Goal: Information Seeking & Learning: Learn about a topic

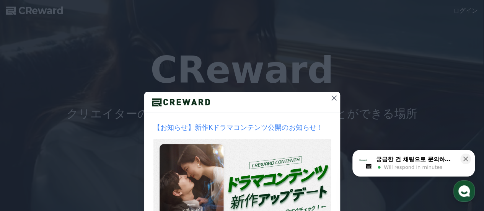
scroll to position [38, 0]
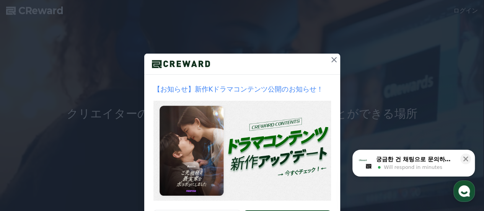
click at [334, 62] on icon at bounding box center [334, 59] width 9 height 9
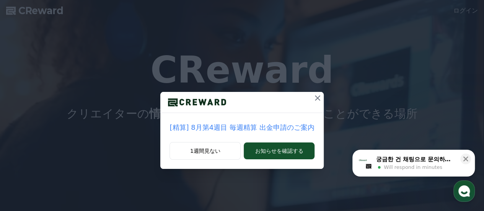
scroll to position [0, 0]
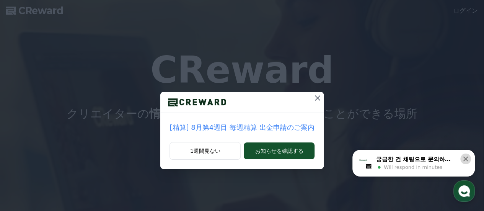
click at [465, 159] on icon at bounding box center [466, 159] width 8 height 8
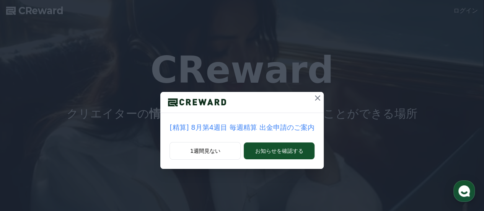
click at [315, 97] on icon at bounding box center [317, 97] width 5 height 5
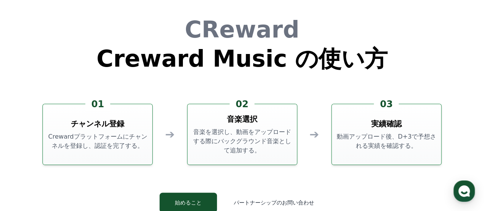
scroll to position [1998, 0]
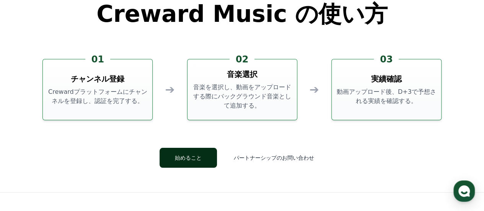
click at [200, 158] on button "始めること" at bounding box center [188, 158] width 57 height 20
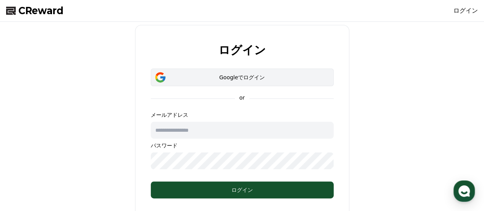
click at [240, 74] on div "Googleでログイン" at bounding box center [242, 78] width 161 height 8
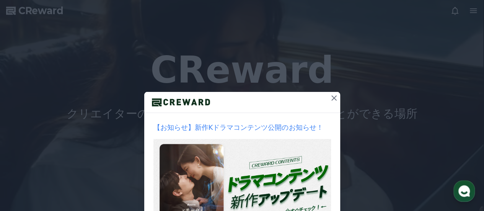
click at [330, 98] on icon at bounding box center [334, 97] width 9 height 9
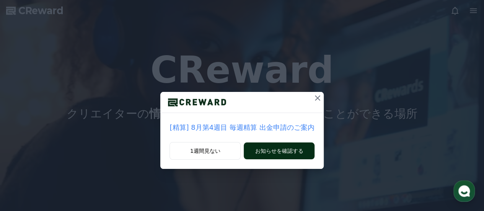
click at [292, 150] on button "お知らせを確認する" at bounding box center [279, 150] width 70 height 17
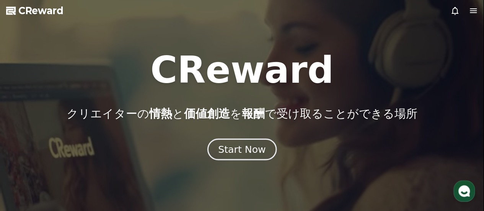
click at [247, 152] on div "Start Now" at bounding box center [241, 149] width 47 height 13
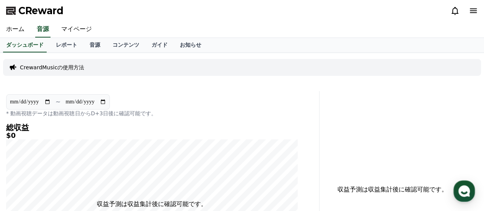
click at [471, 10] on icon at bounding box center [473, 10] width 9 height 9
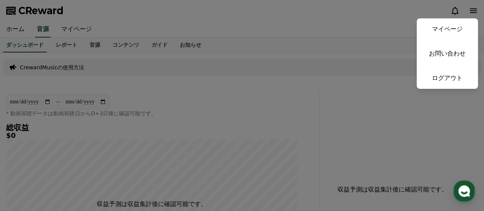
click at [203, 120] on button "close" at bounding box center [242, 105] width 484 height 211
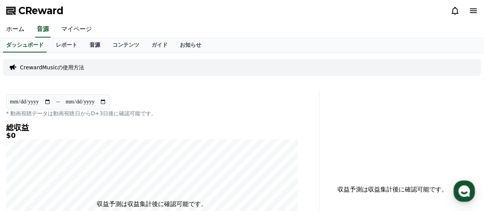
click at [83, 46] on link "音源" at bounding box center [94, 45] width 23 height 15
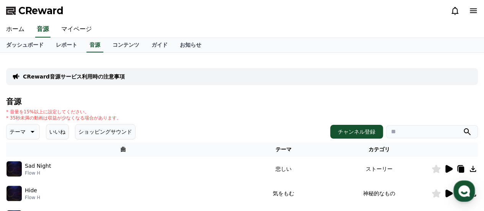
click at [27, 129] on icon at bounding box center [31, 131] width 9 height 9
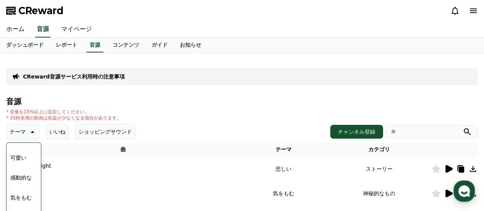
scroll to position [316, 0]
click at [21, 173] on button "感動的な" at bounding box center [21, 175] width 28 height 17
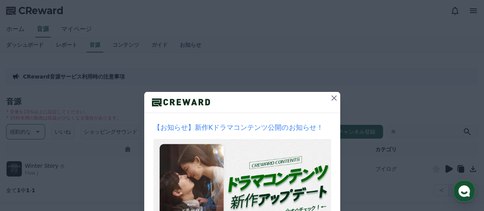
drag, startPoint x: 334, startPoint y: 98, endPoint x: 317, endPoint y: 94, distance: 17.0
click at [334, 98] on icon at bounding box center [334, 97] width 9 height 9
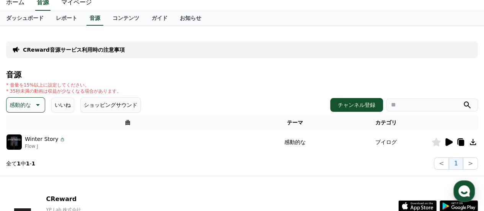
scroll to position [38, 0]
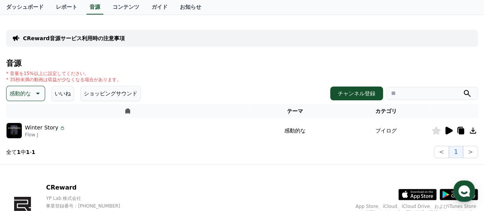
click at [451, 134] on icon at bounding box center [448, 130] width 9 height 9
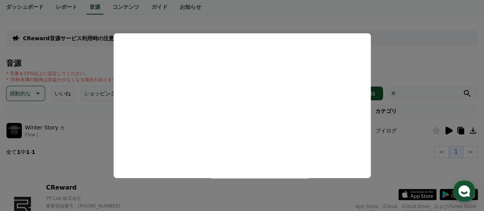
click at [414, 63] on button "close modal" at bounding box center [242, 105] width 484 height 211
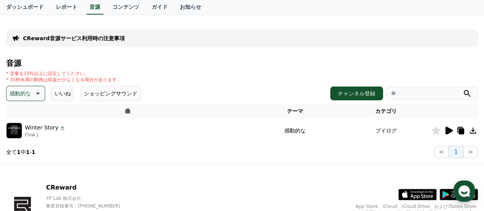
click at [35, 94] on icon at bounding box center [37, 93] width 9 height 9
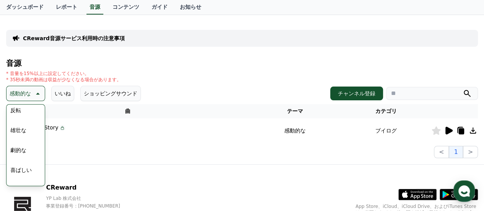
scroll to position [153, 0]
click at [15, 158] on button "喜ばしい" at bounding box center [21, 159] width 28 height 17
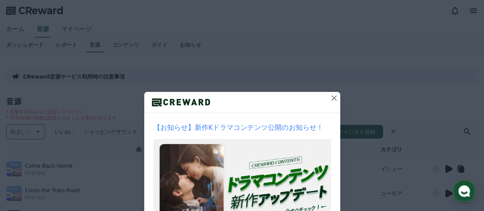
click at [332, 98] on icon at bounding box center [334, 97] width 5 height 5
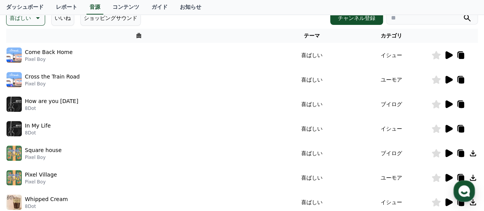
scroll to position [115, 0]
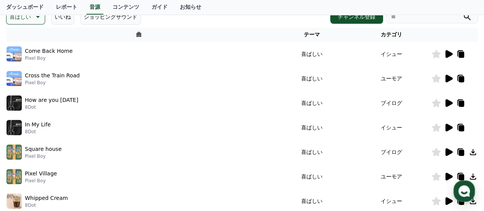
click at [450, 128] on icon at bounding box center [449, 128] width 7 height 8
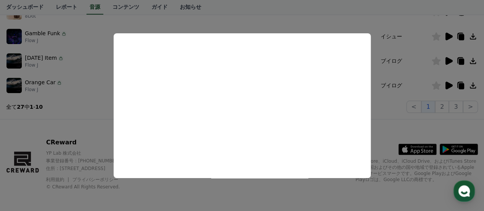
scroll to position [306, 0]
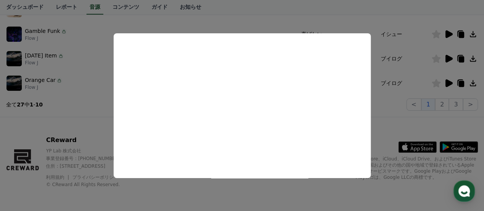
click at [43, 83] on button "close modal" at bounding box center [242, 105] width 484 height 211
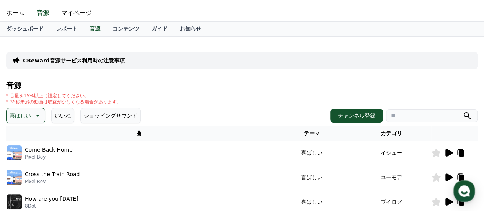
scroll to position [38, 0]
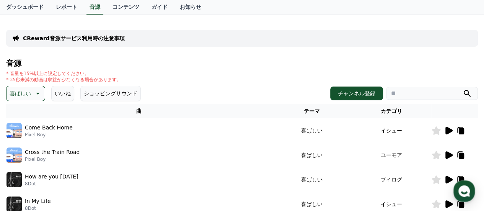
click at [35, 92] on icon at bounding box center [37, 93] width 9 height 9
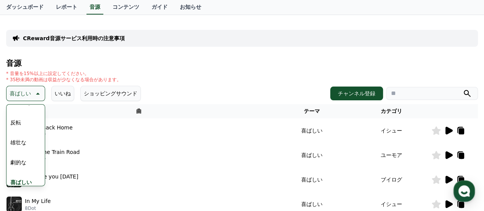
scroll to position [153, 0]
click at [14, 120] on button "雄壮な" at bounding box center [18, 119] width 22 height 17
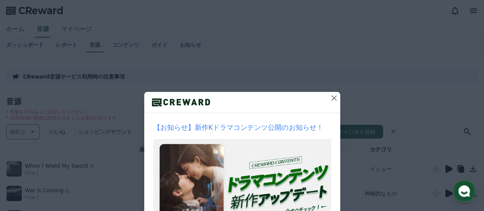
click at [332, 97] on icon at bounding box center [334, 97] width 5 height 5
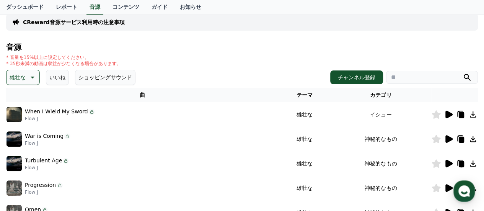
scroll to position [115, 0]
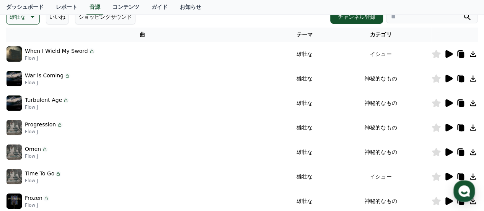
click at [28, 52] on p "When I Wield My Sword" at bounding box center [56, 51] width 63 height 8
click at [447, 53] on icon at bounding box center [449, 54] width 7 height 8
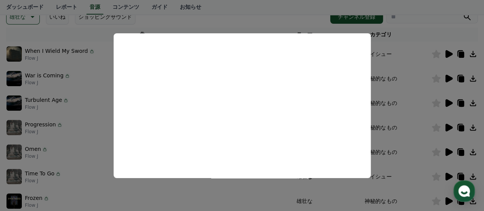
click at [18, 125] on button "close modal" at bounding box center [242, 105] width 484 height 211
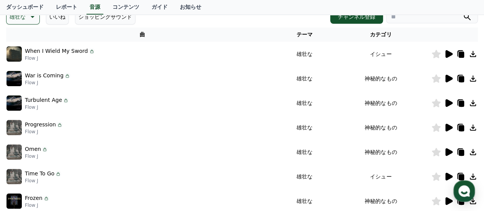
click at [32, 18] on icon at bounding box center [31, 16] width 9 height 9
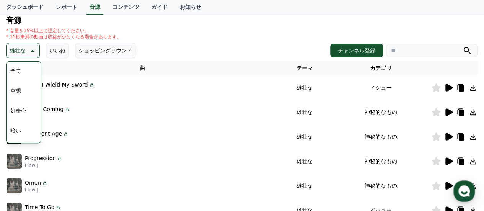
scroll to position [38, 0]
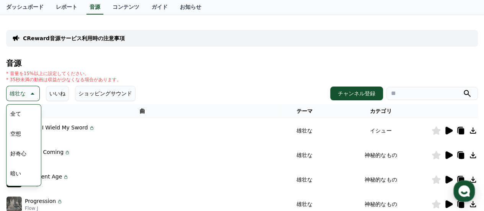
click at [18, 112] on button "全て" at bounding box center [15, 113] width 17 height 17
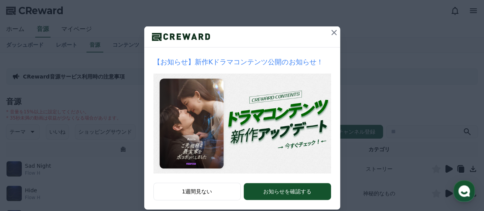
scroll to position [76, 0]
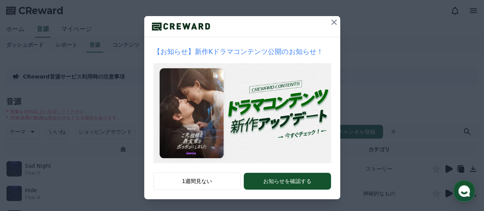
click at [331, 21] on icon at bounding box center [334, 22] width 9 height 9
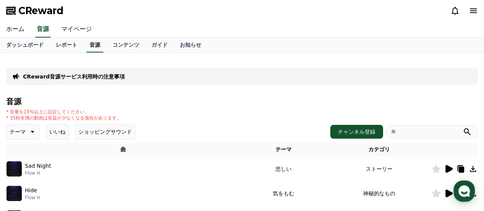
scroll to position [115, 0]
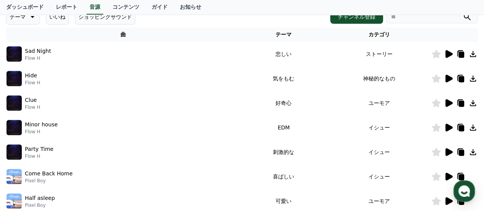
click at [12, 54] on img at bounding box center [14, 53] width 15 height 15
click at [18, 59] on img at bounding box center [14, 53] width 15 height 15
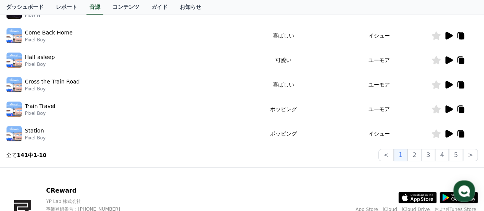
scroll to position [268, 0]
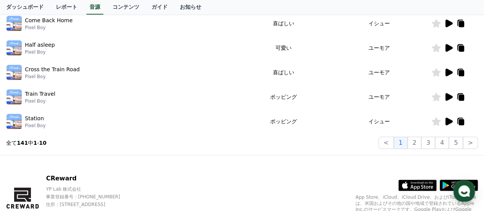
click at [24, 50] on div "Half asleep Pixel Boy" at bounding box center [124, 47] width 234 height 15
click at [447, 48] on icon at bounding box center [449, 48] width 7 height 8
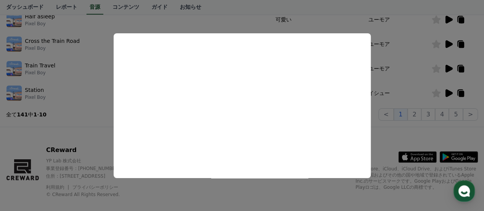
scroll to position [306, 0]
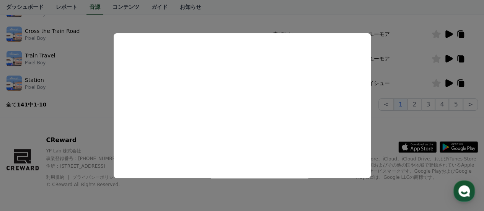
click at [19, 82] on button "close modal" at bounding box center [242, 105] width 484 height 211
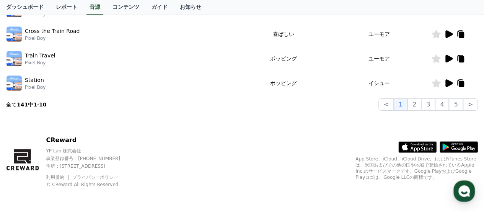
click at [18, 58] on img at bounding box center [14, 58] width 15 height 15
click at [447, 57] on icon at bounding box center [449, 59] width 7 height 8
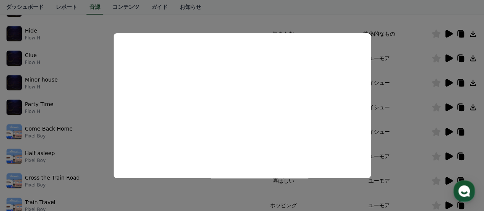
scroll to position [77, 0]
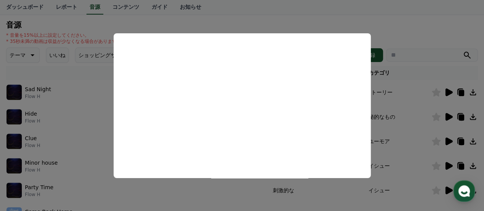
click at [26, 52] on button "close modal" at bounding box center [242, 105] width 484 height 211
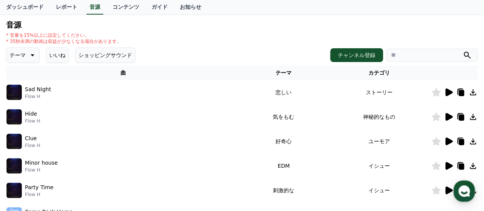
click at [36, 97] on p "Flow H" at bounding box center [38, 96] width 26 height 6
click at [449, 91] on icon at bounding box center [449, 92] width 7 height 8
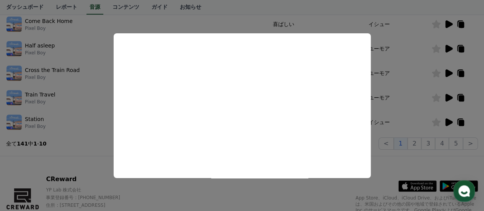
scroll to position [307, 0]
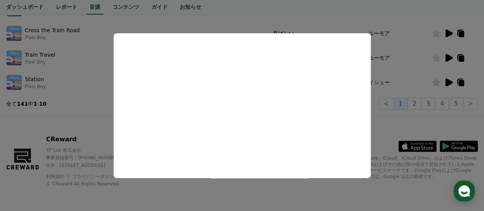
click at [419, 105] on button "close modal" at bounding box center [242, 105] width 484 height 211
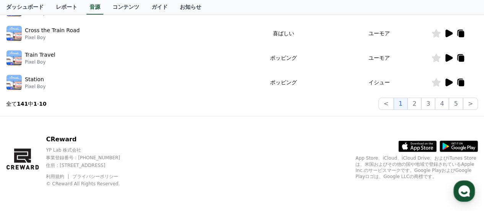
click at [419, 105] on button "2" at bounding box center [415, 104] width 14 height 12
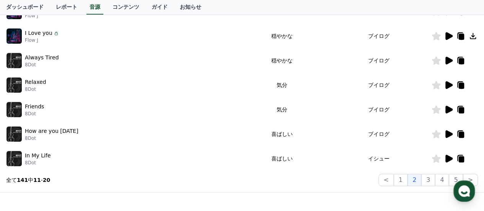
scroll to position [231, 0]
click at [12, 85] on img at bounding box center [14, 85] width 15 height 15
click at [449, 85] on icon at bounding box center [449, 86] width 7 height 8
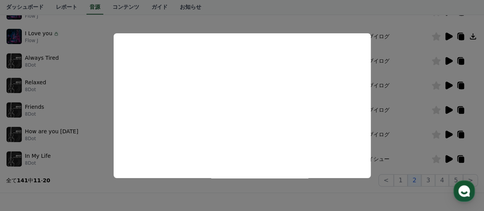
click at [448, 36] on button "close modal" at bounding box center [242, 105] width 484 height 211
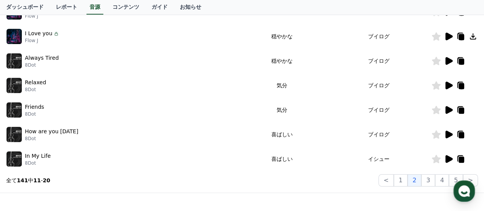
click at [447, 37] on icon at bounding box center [449, 37] width 7 height 8
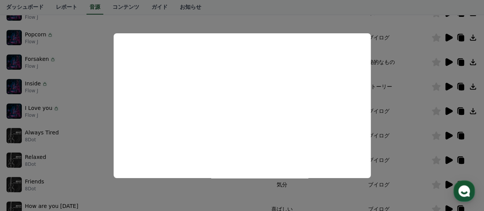
scroll to position [154, 0]
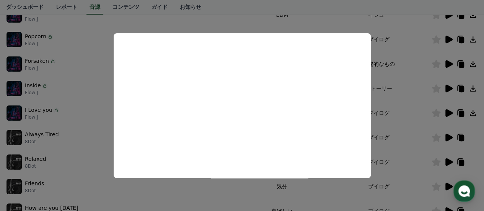
click at [19, 40] on button "close modal" at bounding box center [242, 105] width 484 height 211
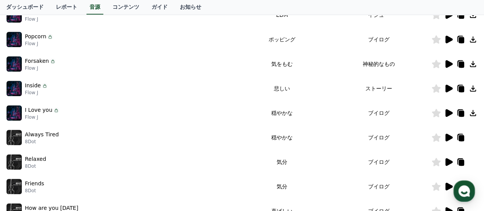
click at [451, 41] on icon at bounding box center [448, 39] width 9 height 9
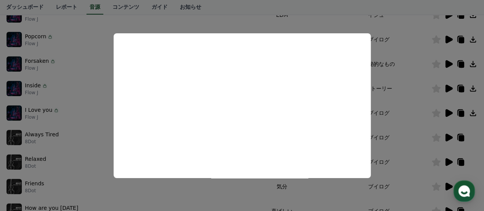
click at [437, 39] on button "close modal" at bounding box center [242, 105] width 484 height 211
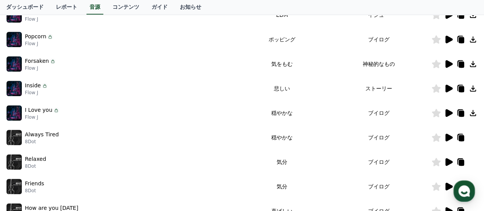
click at [436, 39] on icon at bounding box center [436, 39] width 9 height 8
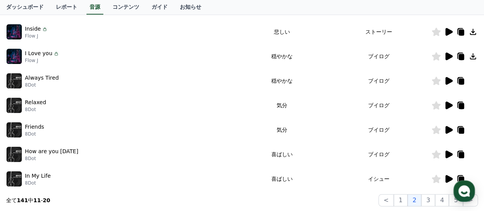
scroll to position [307, 0]
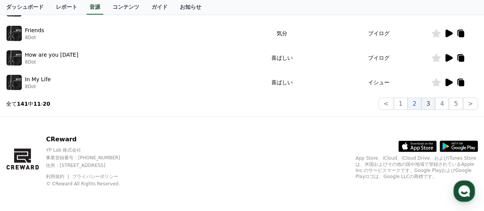
click at [433, 108] on button "3" at bounding box center [429, 104] width 14 height 12
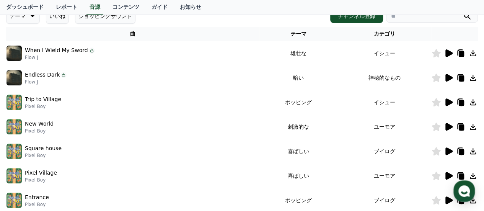
scroll to position [154, 0]
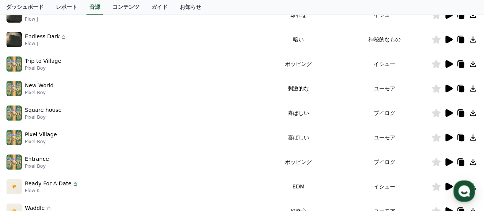
click at [15, 46] on img at bounding box center [14, 39] width 15 height 15
click at [447, 38] on icon at bounding box center [449, 40] width 7 height 8
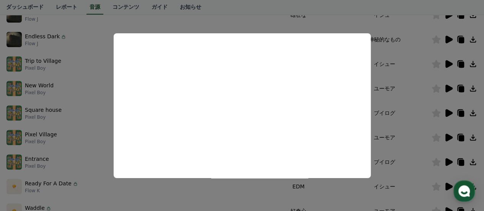
scroll to position [192, 0]
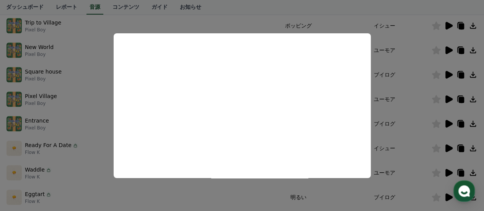
click at [17, 145] on button "close modal" at bounding box center [242, 105] width 484 height 211
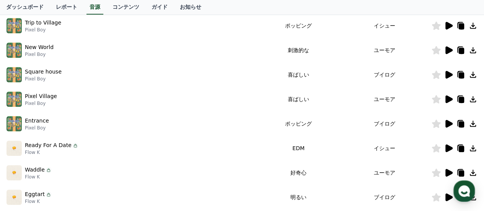
click at [451, 147] on icon at bounding box center [449, 148] width 7 height 8
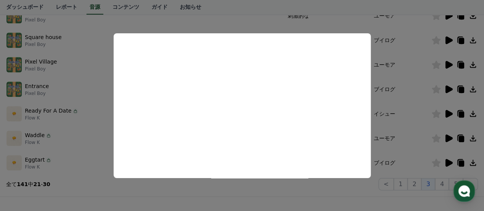
scroll to position [307, 0]
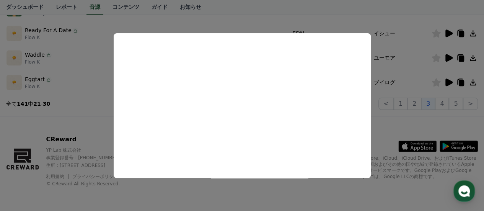
click at [441, 105] on button "close modal" at bounding box center [242, 105] width 484 height 211
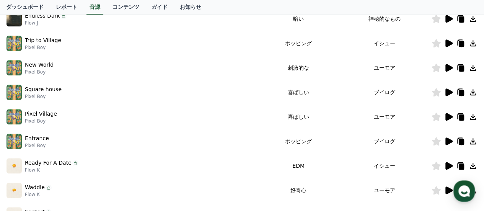
scroll to position [269, 0]
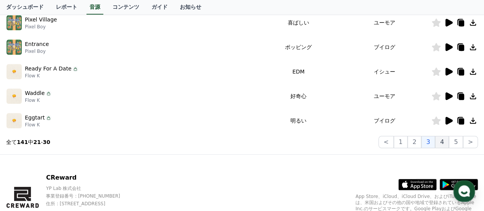
click at [447, 142] on button "4" at bounding box center [442, 142] width 14 height 12
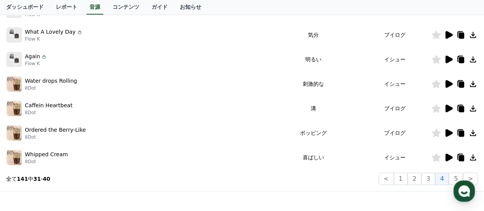
scroll to position [192, 0]
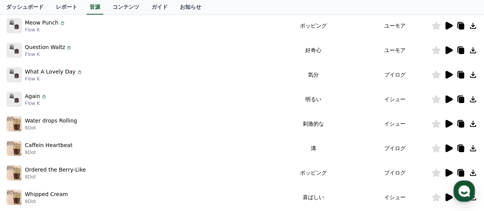
click at [450, 51] on icon at bounding box center [449, 50] width 7 height 8
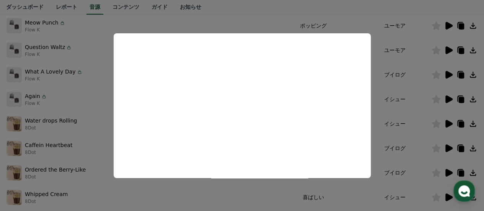
click at [245, 26] on button "close modal" at bounding box center [242, 105] width 484 height 211
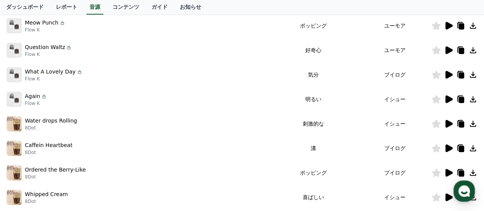
click at [54, 73] on p "What A Lovely Day" at bounding box center [50, 72] width 51 height 8
click at [448, 75] on icon at bounding box center [449, 75] width 7 height 8
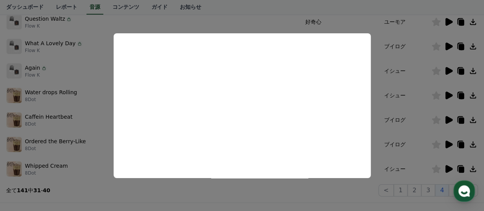
scroll to position [231, 0]
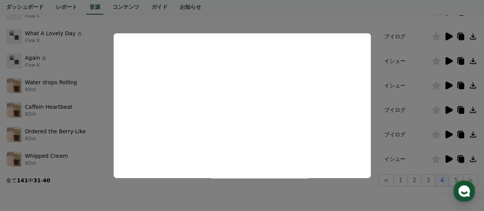
click at [458, 177] on button "close modal" at bounding box center [242, 105] width 484 height 211
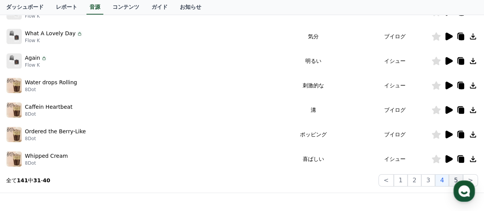
click at [456, 179] on button "5" at bounding box center [456, 180] width 14 height 12
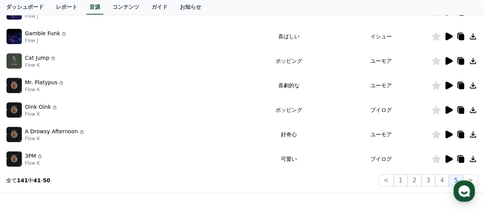
click at [451, 160] on icon at bounding box center [449, 159] width 7 height 8
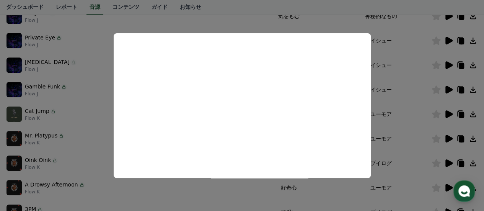
scroll to position [154, 0]
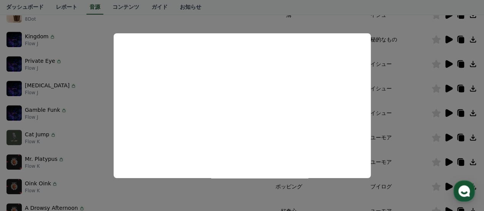
click at [450, 65] on button "close modal" at bounding box center [242, 105] width 484 height 211
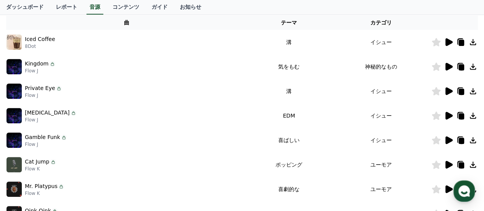
scroll to position [116, 0]
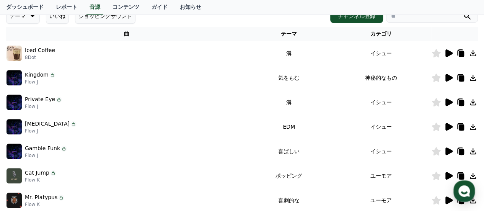
click at [455, 80] on div at bounding box center [455, 77] width 46 height 9
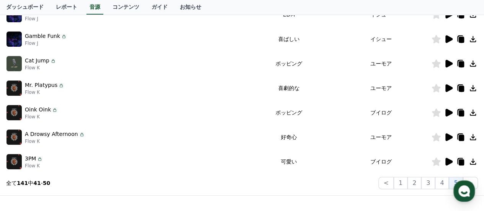
scroll to position [231, 0]
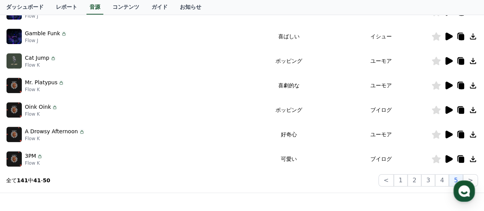
click at [448, 136] on icon at bounding box center [449, 135] width 7 height 8
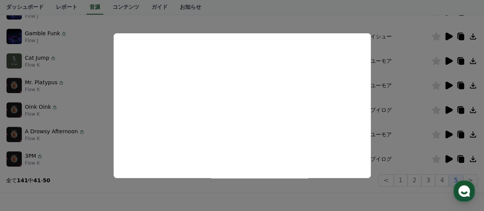
click at [474, 178] on button "close modal" at bounding box center [242, 105] width 484 height 211
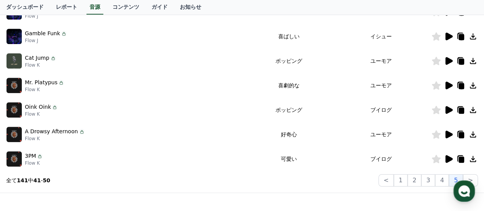
click at [474, 178] on button ">" at bounding box center [470, 180] width 15 height 12
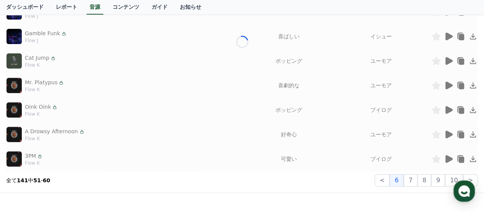
click at [474, 178] on button ">" at bounding box center [470, 180] width 15 height 12
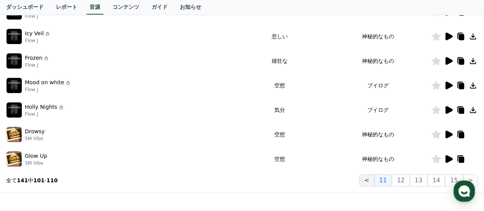
click at [374, 181] on button "<" at bounding box center [366, 180] width 15 height 12
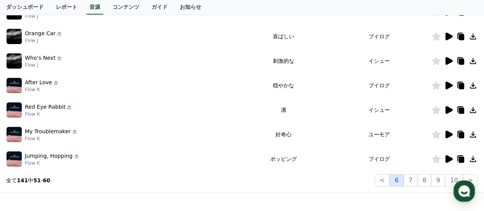
click at [404, 183] on button "6" at bounding box center [397, 180] width 14 height 12
click at [16, 81] on img at bounding box center [14, 85] width 15 height 15
click at [447, 85] on icon at bounding box center [449, 86] width 7 height 8
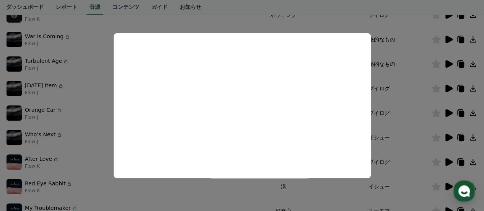
scroll to position [192, 0]
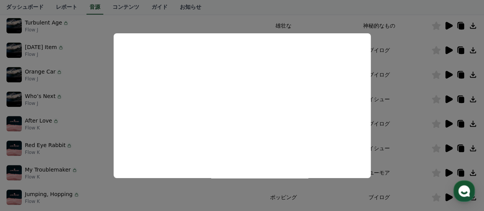
click at [438, 123] on button "close modal" at bounding box center [242, 105] width 484 height 211
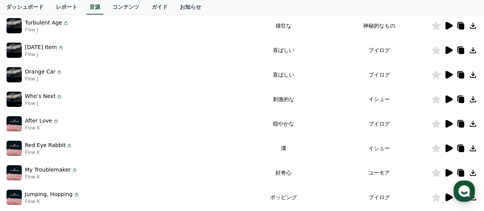
click at [435, 124] on icon at bounding box center [436, 123] width 9 height 8
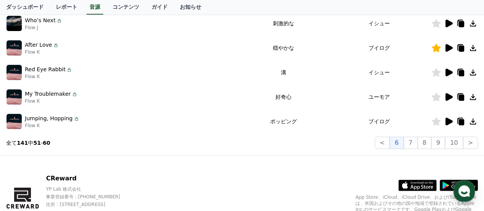
scroll to position [269, 0]
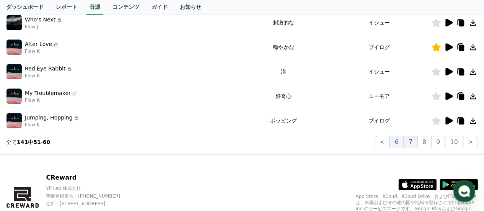
click at [417, 142] on button "7" at bounding box center [411, 142] width 14 height 12
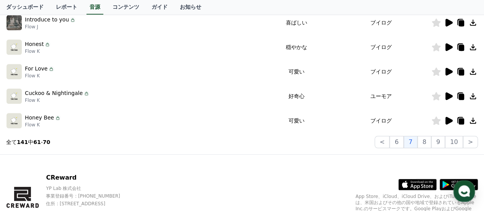
click at [448, 48] on icon at bounding box center [449, 47] width 7 height 8
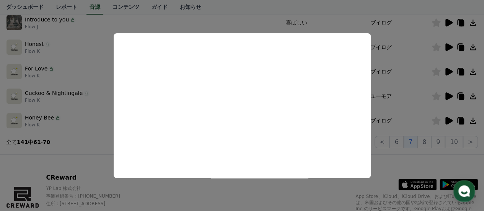
click at [439, 45] on button "close modal" at bounding box center [242, 105] width 484 height 211
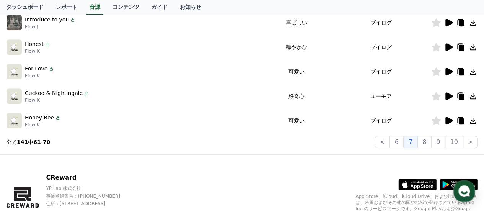
click at [437, 46] on icon at bounding box center [436, 47] width 9 height 8
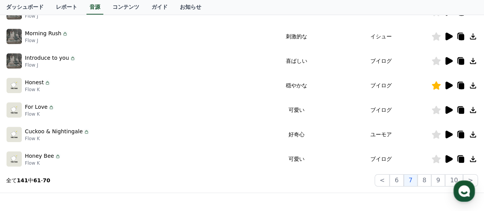
click at [18, 134] on img at bounding box center [14, 134] width 15 height 15
click at [450, 131] on icon at bounding box center [448, 134] width 9 height 9
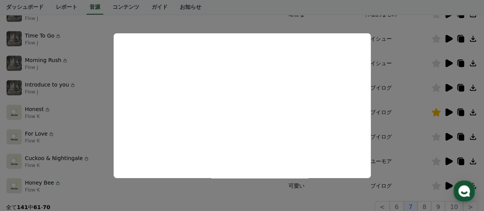
scroll to position [192, 0]
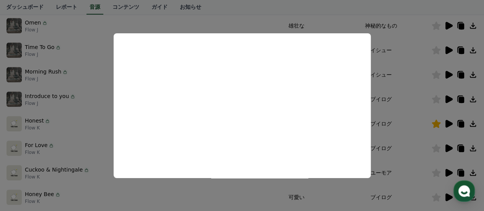
click at [436, 25] on button "close modal" at bounding box center [242, 105] width 484 height 211
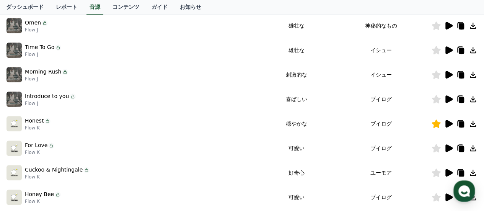
click at [447, 74] on icon at bounding box center [449, 75] width 7 height 8
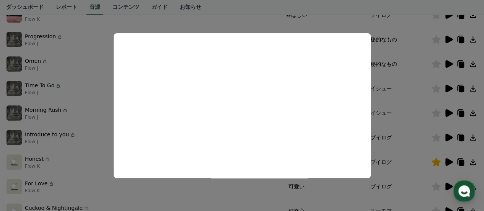
scroll to position [116, 0]
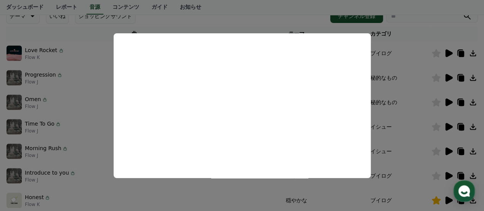
click at [448, 53] on button "close modal" at bounding box center [242, 105] width 484 height 211
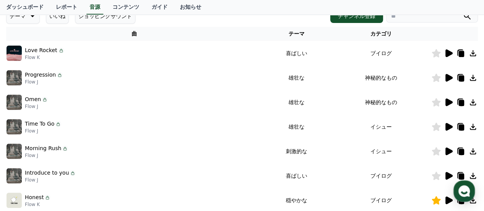
click at [448, 53] on icon at bounding box center [449, 53] width 7 height 8
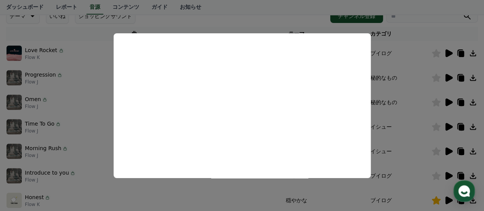
click at [438, 55] on button "close modal" at bounding box center [242, 105] width 484 height 211
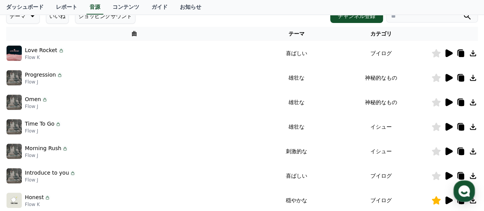
click at [438, 55] on icon at bounding box center [436, 53] width 9 height 8
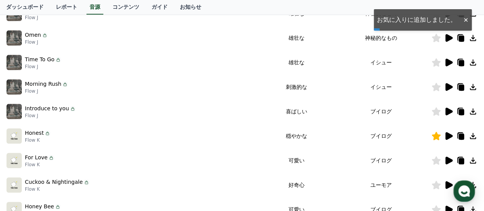
scroll to position [307, 0]
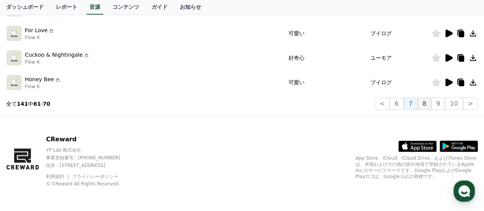
click at [431, 103] on button "8" at bounding box center [425, 104] width 14 height 12
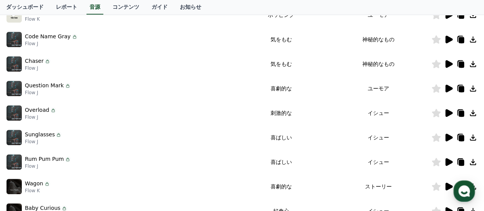
scroll to position [116, 0]
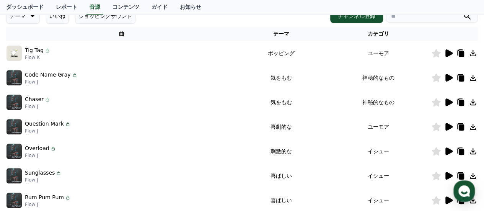
click at [451, 78] on icon at bounding box center [449, 78] width 7 height 8
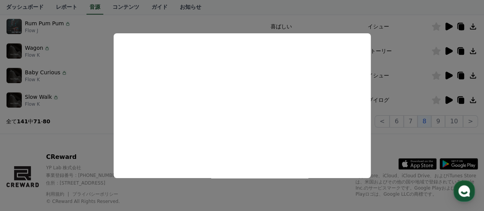
scroll to position [307, 0]
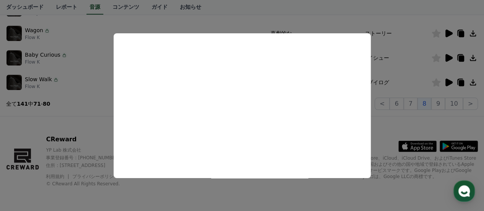
click at [443, 106] on button "close modal" at bounding box center [242, 105] width 484 height 211
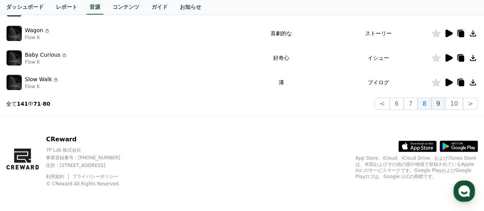
click at [443, 103] on button "9" at bounding box center [439, 104] width 14 height 12
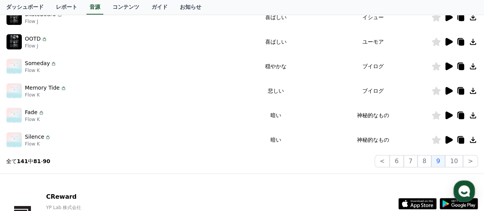
scroll to position [231, 0]
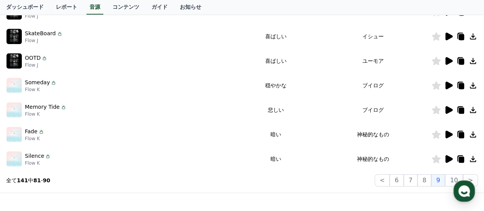
click at [450, 60] on icon at bounding box center [449, 61] width 7 height 8
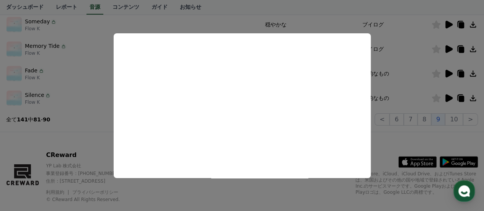
scroll to position [307, 0]
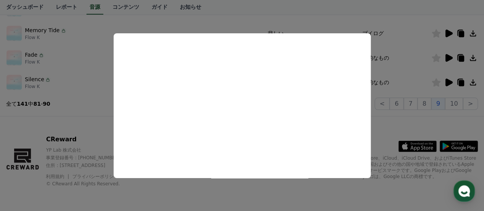
click at [456, 102] on button "close modal" at bounding box center [242, 105] width 484 height 211
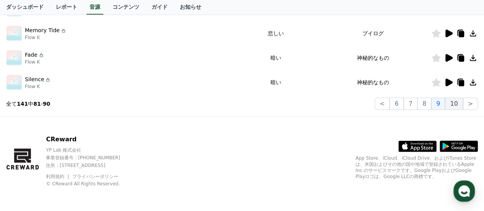
click at [455, 106] on button "10" at bounding box center [454, 104] width 18 height 12
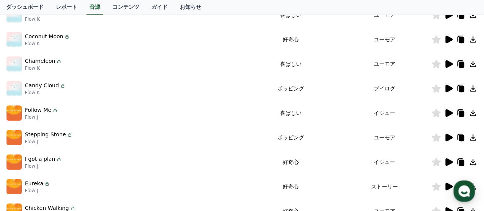
scroll to position [231, 0]
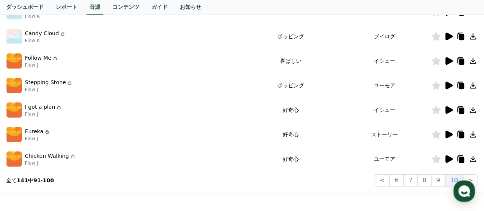
click at [448, 133] on icon at bounding box center [449, 135] width 7 height 8
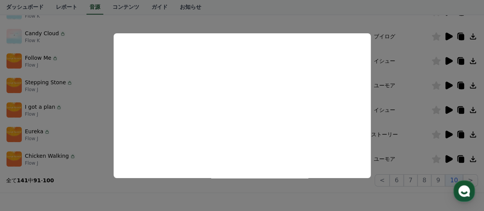
click at [449, 108] on button "close modal" at bounding box center [242, 105] width 484 height 211
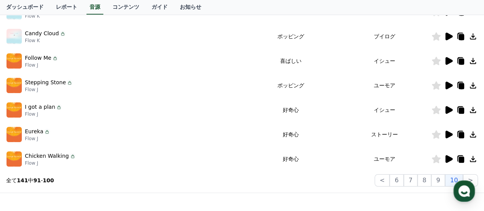
click at [449, 109] on icon at bounding box center [449, 110] width 7 height 8
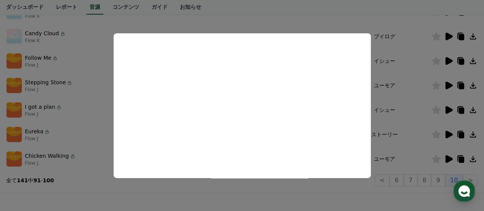
click at [451, 59] on button "close modal" at bounding box center [242, 105] width 484 height 211
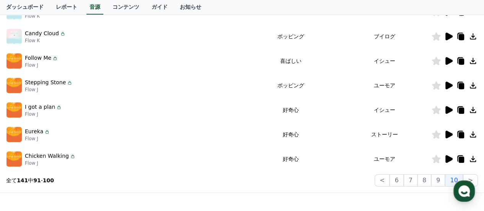
click at [447, 59] on icon at bounding box center [449, 61] width 7 height 8
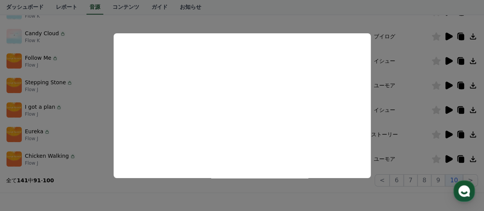
click at [472, 179] on button "close modal" at bounding box center [242, 105] width 484 height 211
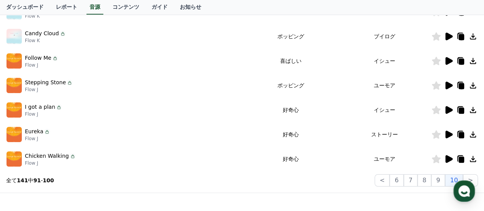
click at [448, 136] on icon at bounding box center [449, 135] width 7 height 8
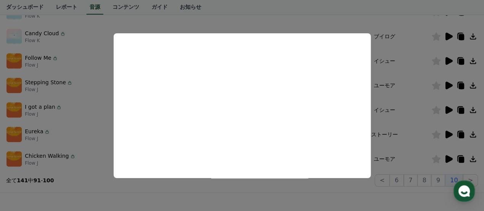
click at [438, 136] on button "close modal" at bounding box center [242, 105] width 484 height 211
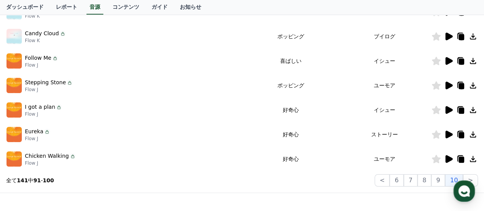
click at [438, 136] on icon at bounding box center [436, 134] width 9 height 8
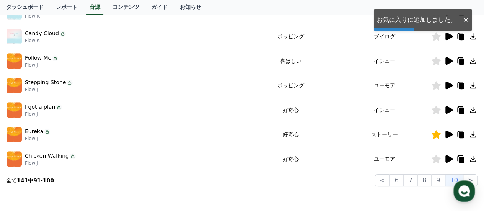
click at [473, 181] on button "CReward Chat Button" at bounding box center [464, 190] width 21 height 21
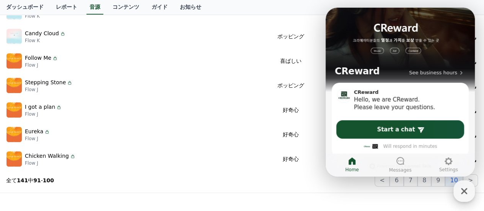
click at [463, 194] on icon "button" at bounding box center [465, 191] width 14 height 14
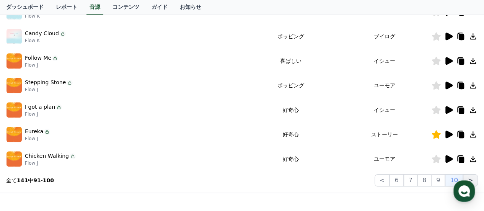
click at [473, 178] on button ">" at bounding box center [470, 180] width 15 height 12
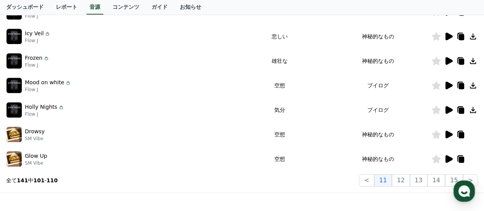
click at [443, 110] on div at bounding box center [455, 109] width 46 height 9
click at [451, 110] on icon at bounding box center [449, 110] width 7 height 8
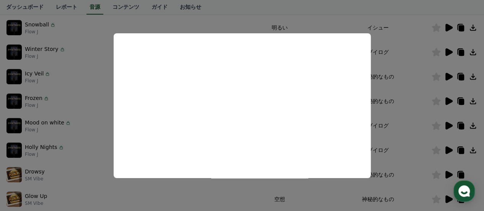
scroll to position [154, 0]
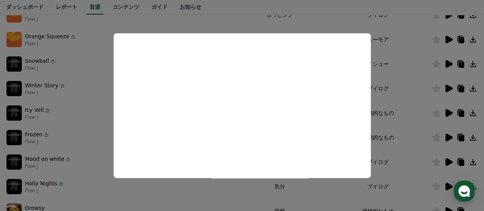
click at [447, 40] on button "close modal" at bounding box center [242, 105] width 484 height 211
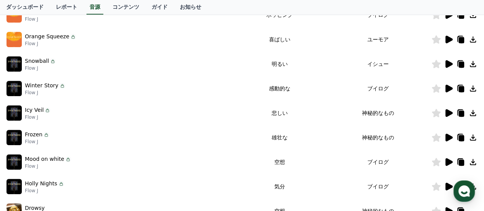
click at [448, 38] on icon at bounding box center [449, 40] width 7 height 8
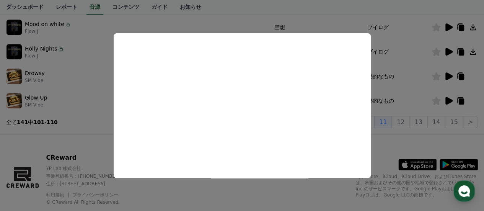
scroll to position [307, 0]
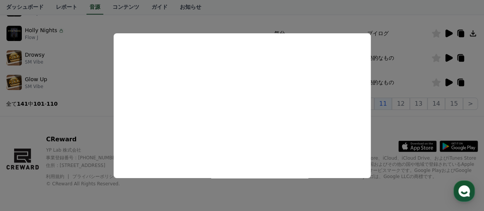
click at [407, 105] on button "close modal" at bounding box center [242, 105] width 484 height 211
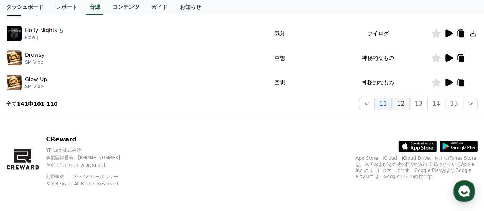
click at [407, 105] on button "12" at bounding box center [401, 104] width 18 height 12
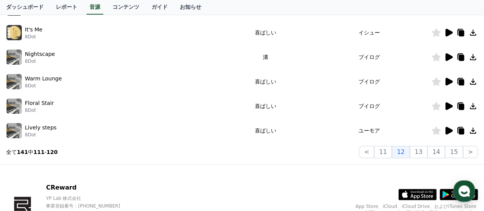
scroll to position [192, 0]
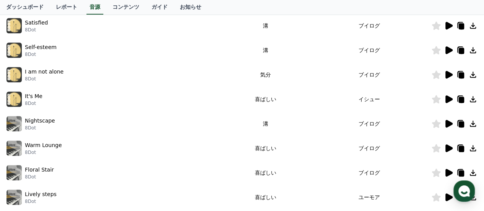
click at [451, 74] on icon at bounding box center [449, 75] width 7 height 8
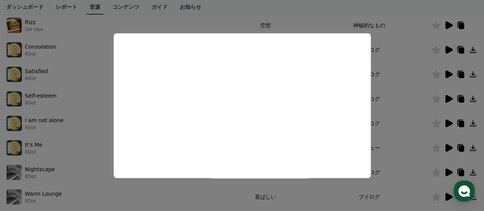
scroll to position [154, 0]
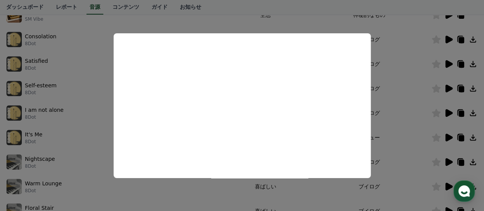
click at [449, 112] on button "close modal" at bounding box center [242, 105] width 484 height 211
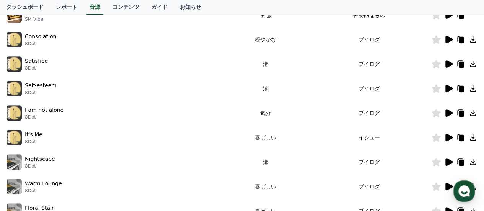
click at [448, 135] on icon at bounding box center [449, 138] width 7 height 8
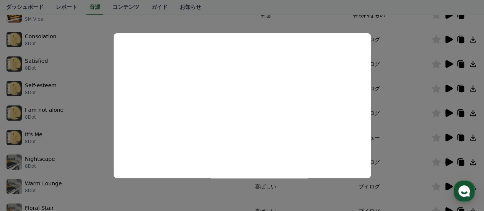
click at [448, 64] on button "close modal" at bounding box center [242, 105] width 484 height 211
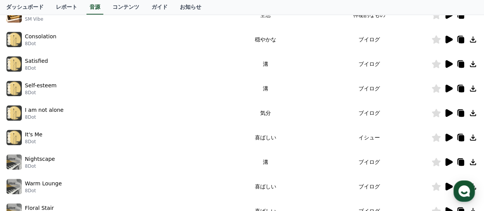
click at [444, 64] on icon at bounding box center [448, 63] width 9 height 9
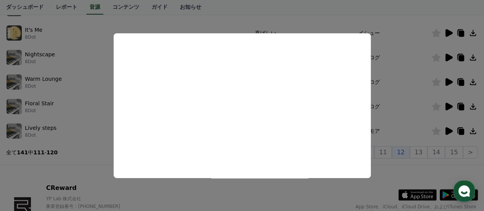
scroll to position [269, 0]
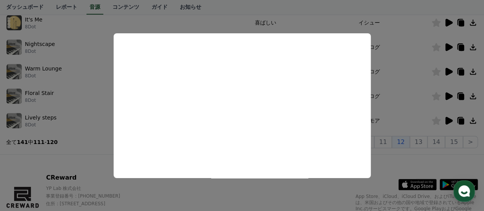
click at [425, 141] on button "close modal" at bounding box center [242, 105] width 484 height 211
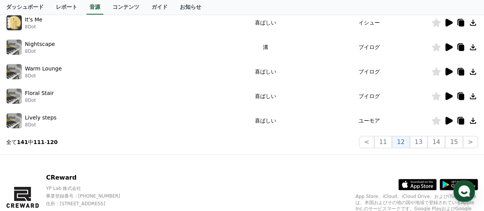
click at [425, 141] on button "13" at bounding box center [419, 142] width 18 height 12
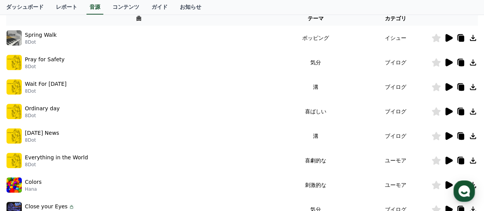
scroll to position [116, 0]
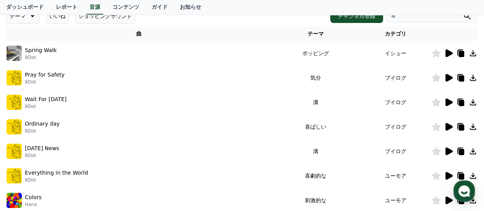
click at [447, 77] on icon at bounding box center [449, 78] width 7 height 8
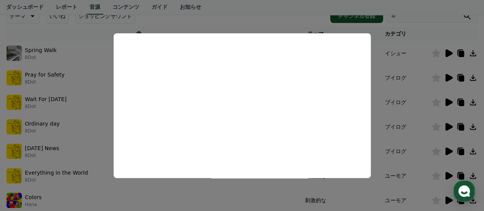
click at [401, 101] on button "close modal" at bounding box center [242, 105] width 484 height 211
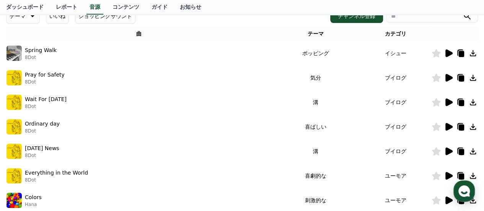
click at [449, 103] on icon at bounding box center [449, 102] width 7 height 8
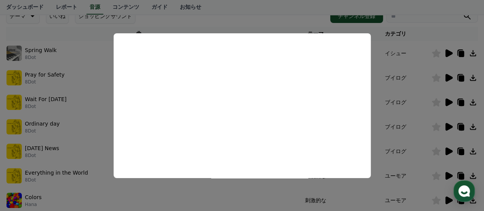
click at [448, 125] on button "close modal" at bounding box center [242, 105] width 484 height 211
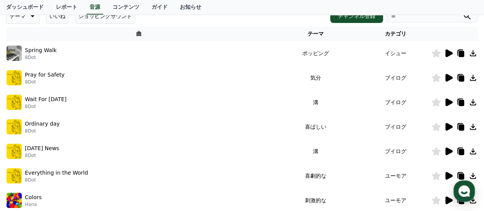
click at [448, 125] on icon at bounding box center [449, 127] width 7 height 8
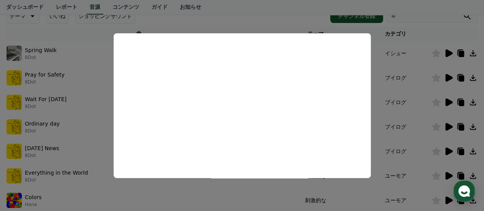
click at [448, 152] on button "close modal" at bounding box center [242, 105] width 484 height 211
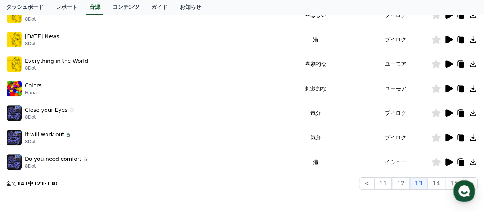
scroll to position [231, 0]
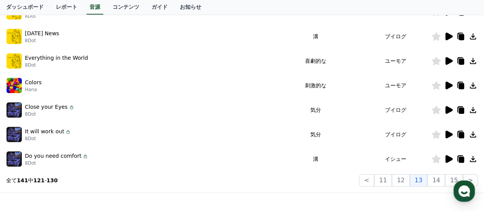
click at [447, 111] on icon at bounding box center [449, 110] width 7 height 8
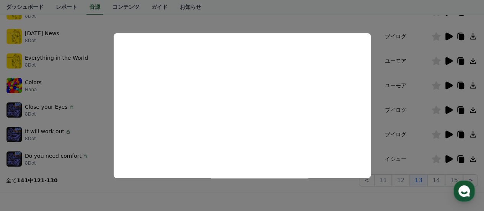
click at [449, 136] on button "close modal" at bounding box center [242, 105] width 484 height 211
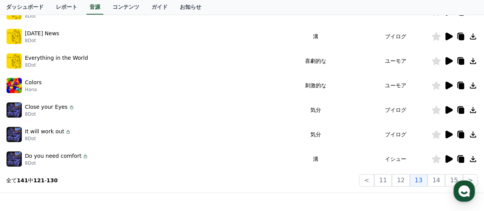
click at [449, 134] on icon at bounding box center [449, 135] width 7 height 8
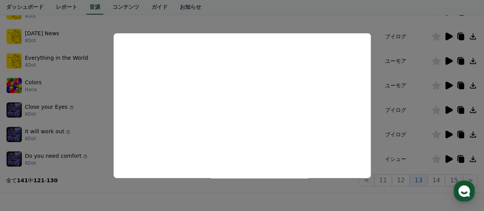
click at [445, 180] on button "close modal" at bounding box center [242, 105] width 484 height 211
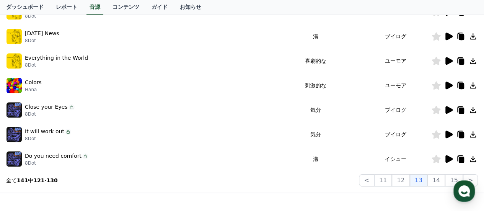
click at [445, 180] on button "14" at bounding box center [437, 180] width 18 height 12
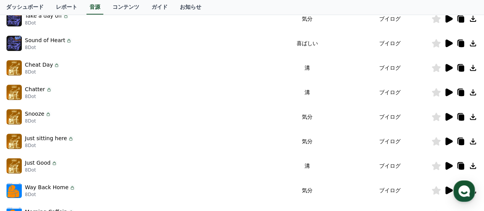
scroll to position [116, 0]
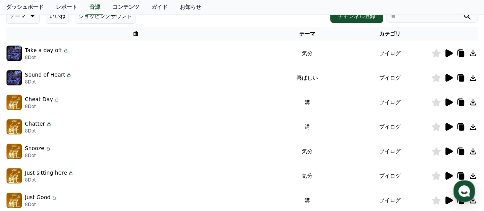
click at [450, 53] on icon at bounding box center [449, 53] width 7 height 8
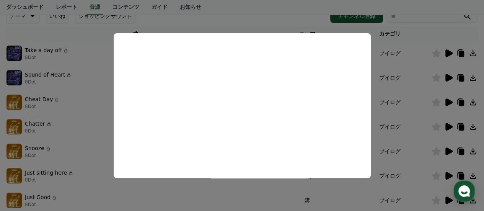
click at [450, 102] on button "close modal" at bounding box center [242, 105] width 484 height 211
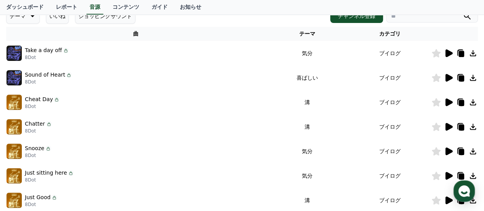
click at [450, 101] on icon at bounding box center [449, 102] width 7 height 8
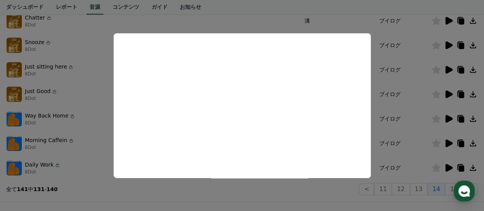
scroll to position [269, 0]
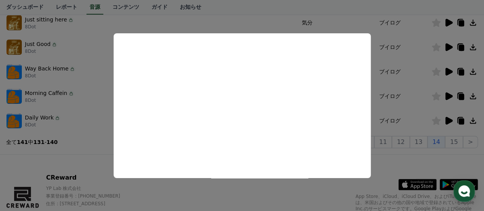
click at [447, 94] on button "close modal" at bounding box center [242, 105] width 484 height 211
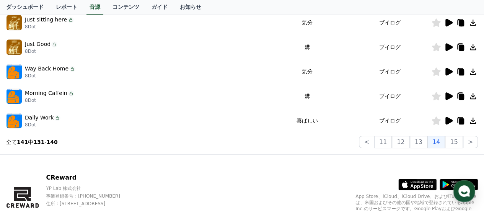
click at [450, 96] on icon at bounding box center [449, 96] width 7 height 8
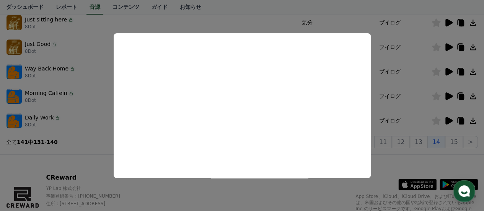
click at [449, 121] on button "close modal" at bounding box center [242, 105] width 484 height 211
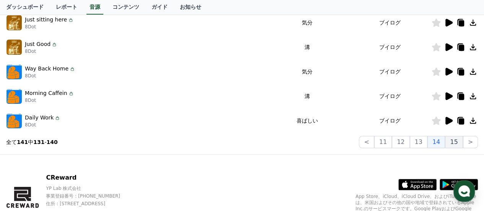
click at [455, 141] on button "15" at bounding box center [454, 142] width 18 height 12
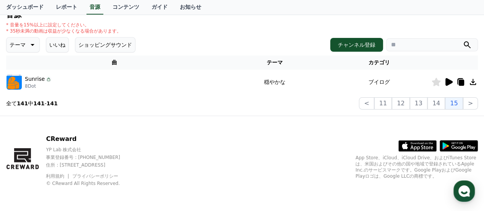
scroll to position [87, 0]
click at [451, 81] on icon at bounding box center [449, 83] width 7 height 8
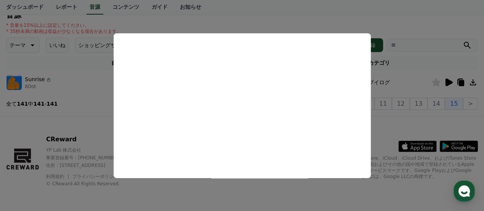
click at [384, 130] on button "close modal" at bounding box center [242, 105] width 484 height 211
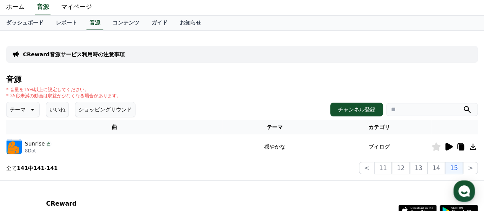
scroll to position [0, 0]
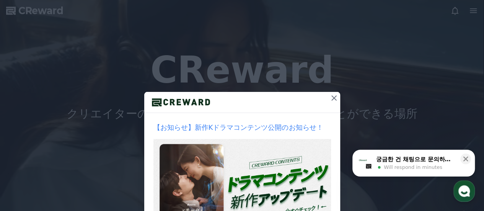
click at [330, 97] on icon at bounding box center [334, 97] width 9 height 9
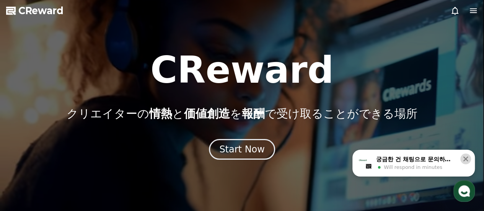
click at [463, 157] on icon at bounding box center [466, 159] width 8 height 8
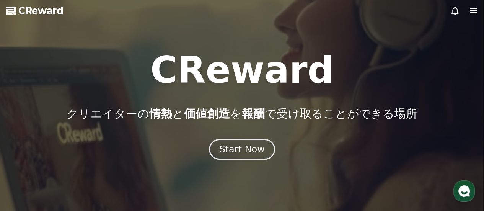
click at [474, 12] on icon at bounding box center [473, 10] width 9 height 9
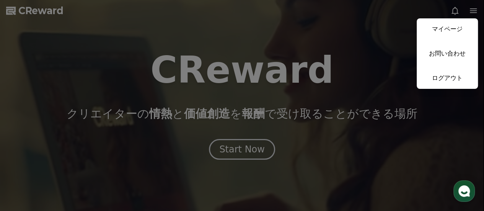
click at [474, 11] on button "close" at bounding box center [242, 105] width 484 height 211
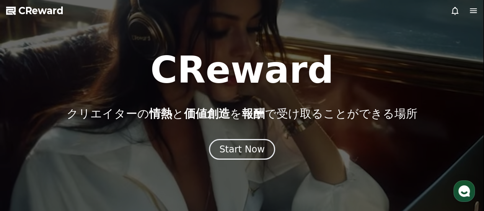
click at [472, 12] on icon at bounding box center [473, 10] width 9 height 9
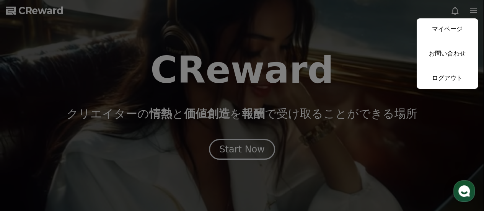
click at [472, 12] on button "close" at bounding box center [242, 105] width 484 height 211
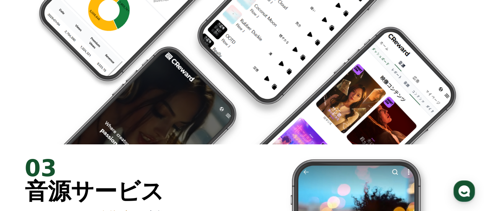
scroll to position [1072, 0]
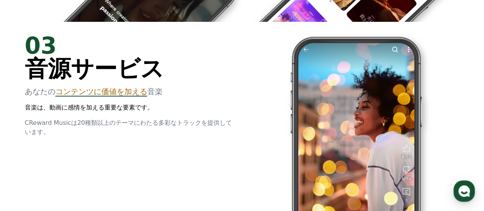
click at [69, 97] on div "03 音源サービス あなたの コンテンツに価値を加える 音楽 音楽は、動画に感情を加える重要な要素です。 CReward Musicは20種類以上のテーマにわ…" at bounding box center [129, 85] width 208 height 103
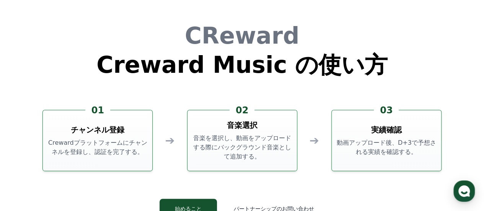
scroll to position [2068, 0]
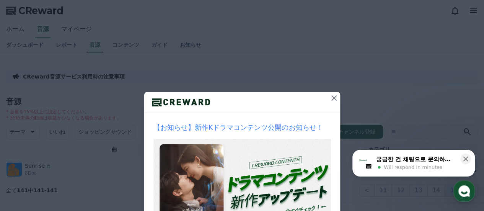
click at [334, 96] on icon at bounding box center [334, 97] width 9 height 9
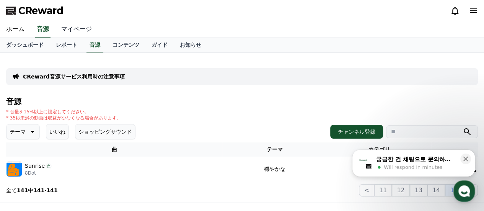
click at [70, 29] on link "マイページ" at bounding box center [76, 29] width 43 height 16
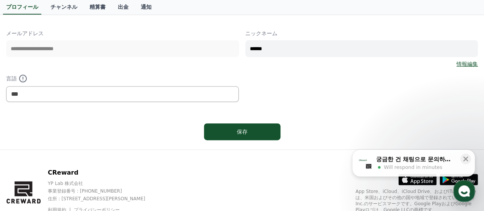
scroll to position [138, 0]
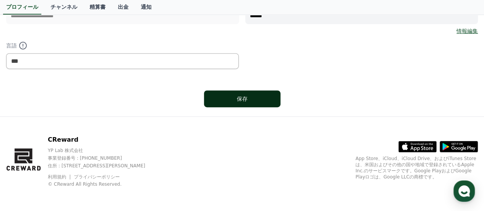
click at [239, 100] on div "保存" at bounding box center [242, 99] width 46 height 8
